Goal: Transaction & Acquisition: Purchase product/service

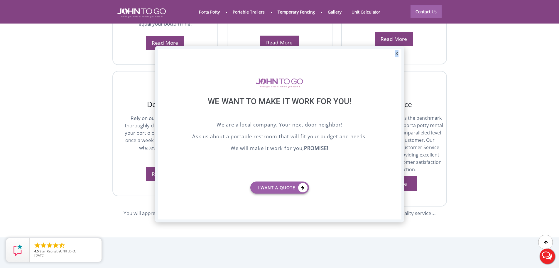
drag, startPoint x: 397, startPoint y: 52, endPoint x: 386, endPoint y: 49, distance: 11.5
click at [396, 52] on div "X" at bounding box center [396, 54] width 9 height 10
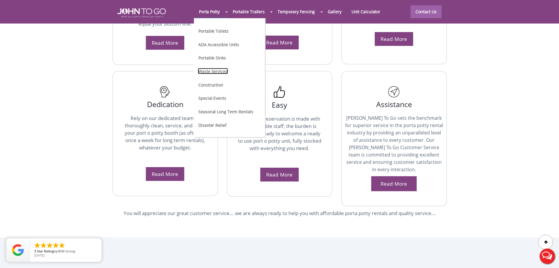
click at [220, 70] on link "Waste Services" at bounding box center [213, 71] width 30 height 6
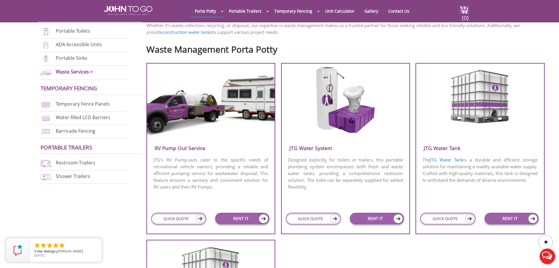
scroll to position [206, 0]
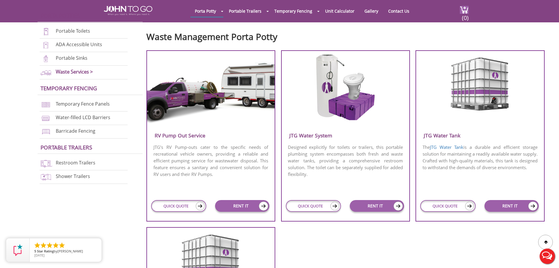
click at [460, 143] on p "The JTG Water Tank is a durable and efficient storage solution for maintaining …" at bounding box center [480, 157] width 128 height 28
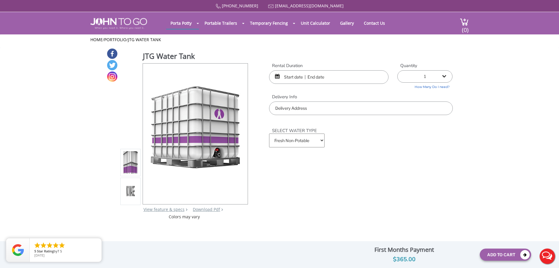
click at [299, 106] on input "text" at bounding box center [361, 108] width 184 height 14
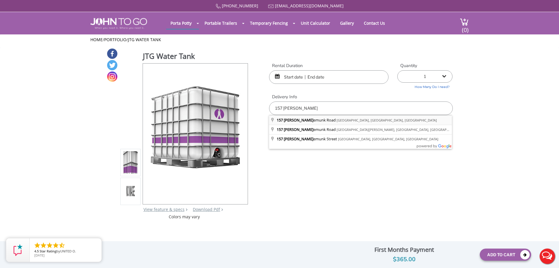
type input "157 Schunnemunk Road, Monroe, NY, USA"
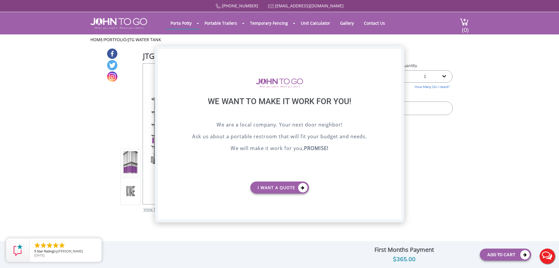
click at [398, 53] on div "X" at bounding box center [396, 54] width 9 height 10
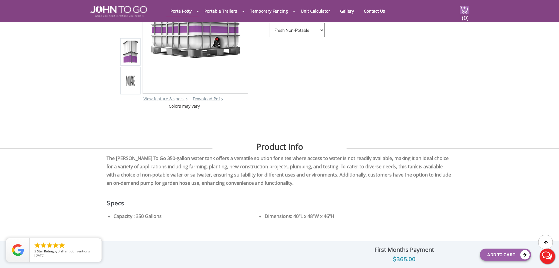
scroll to position [147, 0]
